Goal: Transaction & Acquisition: Obtain resource

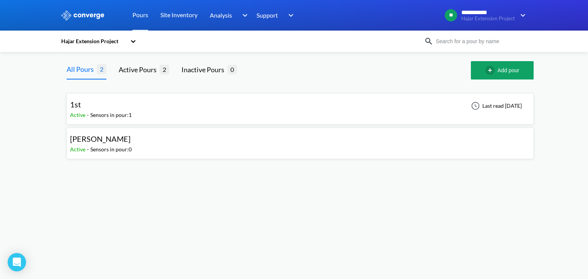
click at [112, 119] on div "Sensors in pour: 1" at bounding box center [110, 115] width 41 height 8
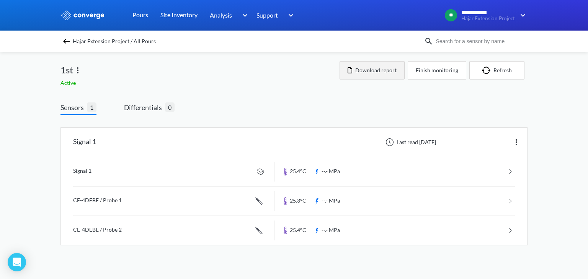
click at [365, 70] on button "Download report" at bounding box center [371, 70] width 65 height 18
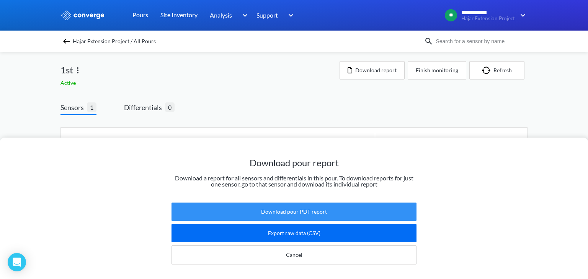
click at [308, 208] on button "Download pour PDF report" at bounding box center [293, 212] width 245 height 18
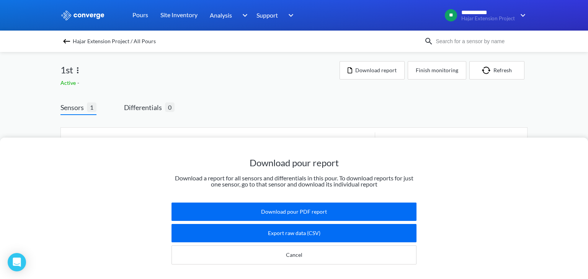
click at [495, 68] on div "Download pour report Download a report for all sensors and differentials in thi…" at bounding box center [294, 139] width 588 height 279
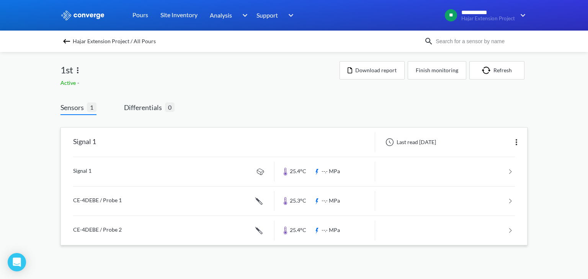
click at [290, 174] on link at bounding box center [293, 171] width 441 height 29
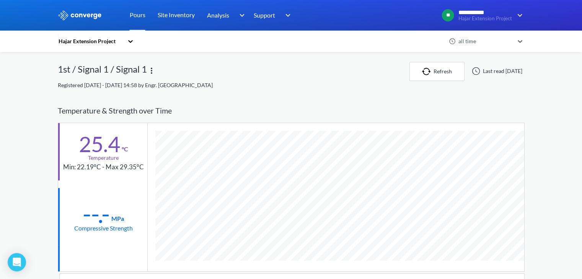
click at [153, 71] on img at bounding box center [151, 70] width 9 height 9
click at [215, 66] on div "1st / Signal 1 / Signal 1 Edit" at bounding box center [234, 71] width 352 height 19
click at [285, 77] on div "1st / Signal 1 / Signal 1" at bounding box center [234, 71] width 352 height 19
click at [150, 72] on img at bounding box center [151, 70] width 9 height 9
click at [150, 72] on div "Edit" at bounding box center [131, 70] width 49 height 15
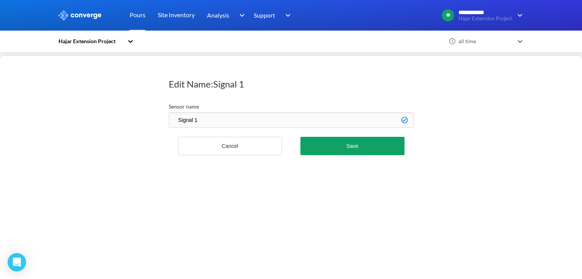
click at [136, 41] on div "Edit Name: Signal 1 Sensor name Signal 1 Cancel Save" at bounding box center [291, 139] width 582 height 279
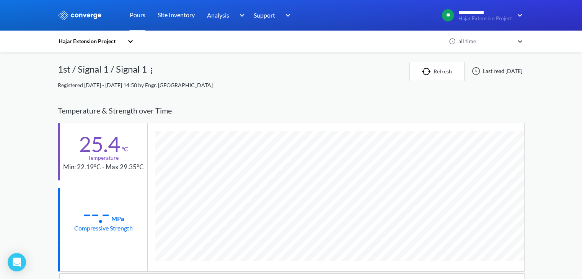
click at [151, 74] on img at bounding box center [151, 70] width 9 height 9
click at [249, 74] on div "1st / Signal 1 / Signal 1 Edit" at bounding box center [234, 71] width 352 height 19
click at [473, 41] on div "all time" at bounding box center [484, 41] width 57 height 8
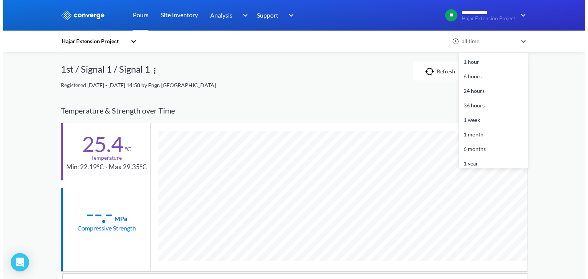
scroll to position [34, 0]
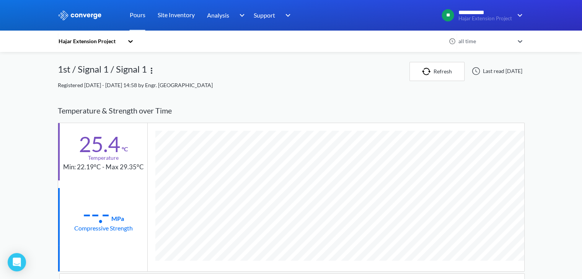
click at [473, 40] on div "all time" at bounding box center [484, 41] width 57 height 8
click at [168, 14] on link "Site Inventory" at bounding box center [176, 15] width 37 height 31
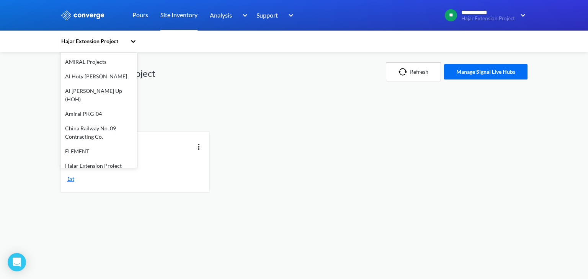
click at [126, 39] on div "Hajar Extension Project" at bounding box center [93, 41] width 66 height 8
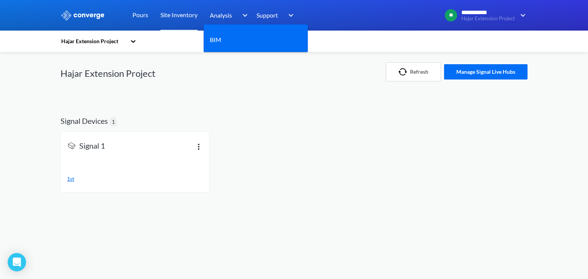
click at [217, 17] on span "Analysis" at bounding box center [221, 15] width 22 height 10
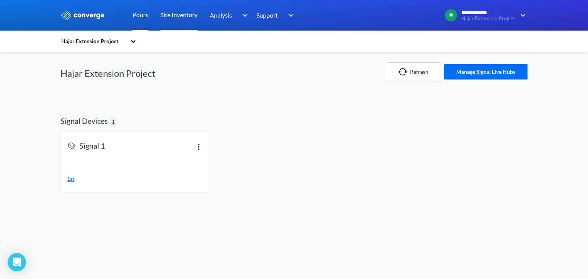
click at [145, 19] on link "Pours" at bounding box center [140, 15] width 16 height 31
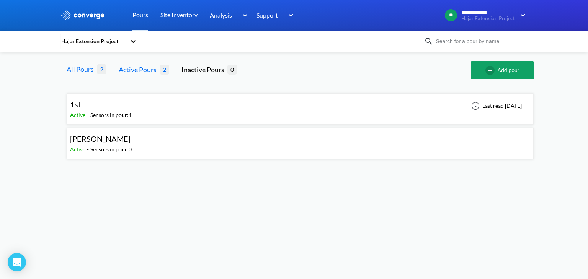
click at [153, 74] on div "Active Pours" at bounding box center [139, 69] width 41 height 11
click at [100, 146] on div "Sensors in pour: 0" at bounding box center [110, 149] width 41 height 8
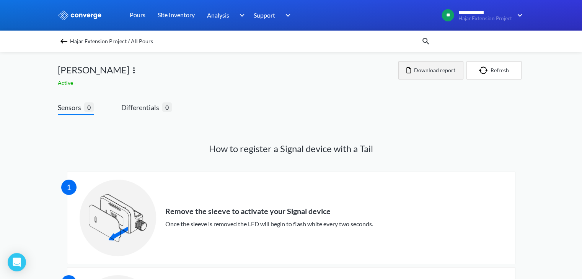
click at [431, 72] on button "Download report" at bounding box center [430, 70] width 65 height 18
click at [65, 42] on img at bounding box center [63, 41] width 9 height 9
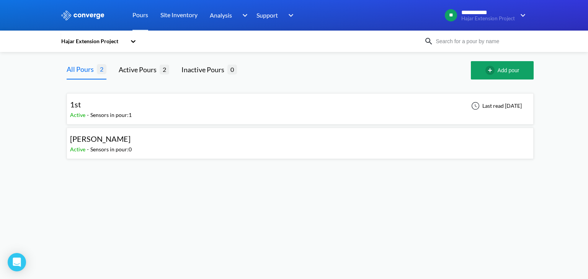
click at [107, 114] on div "Sensors in pour: 1" at bounding box center [110, 115] width 41 height 8
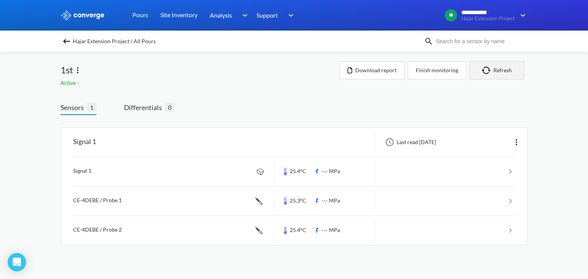
click at [508, 65] on button "Refresh" at bounding box center [496, 70] width 55 height 18
click at [371, 73] on button "Download report" at bounding box center [371, 70] width 65 height 18
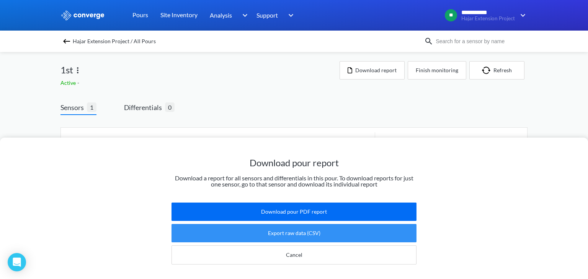
click at [303, 226] on button "Export raw data (CSV)" at bounding box center [293, 233] width 245 height 18
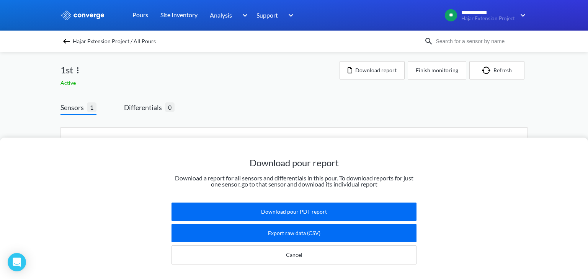
click at [575, 159] on div "Download pour report Download a report for all sensors and differentials in thi…" at bounding box center [294, 209] width 588 height 142
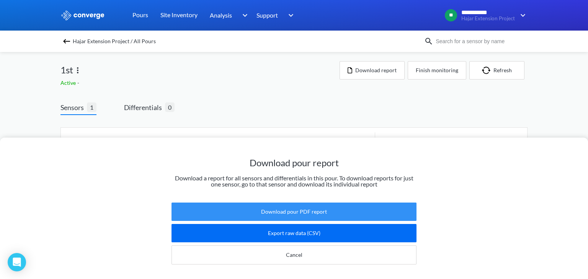
click at [302, 209] on button "Download pour PDF report" at bounding box center [293, 212] width 245 height 18
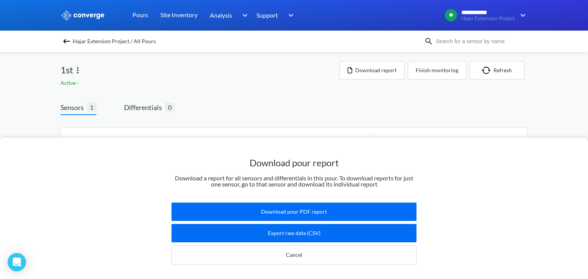
click at [154, 111] on div "Download pour report Download a report for all sensors and differentials in thi…" at bounding box center [294, 139] width 588 height 279
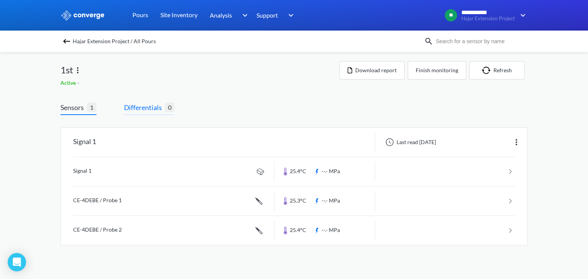
click at [155, 110] on span "Differentials" at bounding box center [144, 107] width 41 height 11
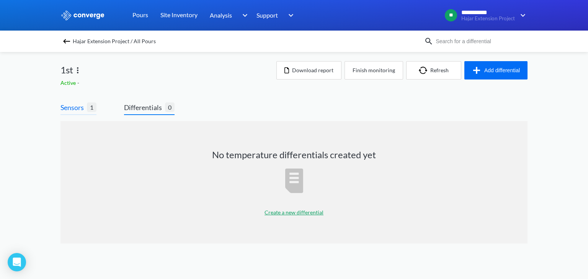
click at [90, 111] on span "1" at bounding box center [92, 108] width 10 height 10
click at [62, 111] on span "Sensors" at bounding box center [73, 107] width 26 height 11
